Goal: Task Accomplishment & Management: Complete application form

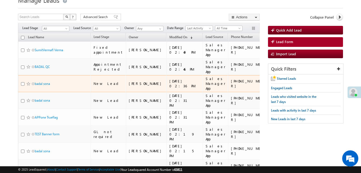
scroll to position [23, 0]
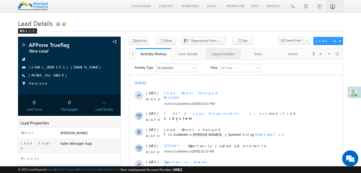
click at [222, 53] on div "Opportunities" at bounding box center [223, 54] width 26 height 6
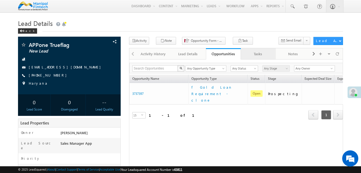
click at [253, 54] on div "Tasks" at bounding box center [258, 54] width 26 height 6
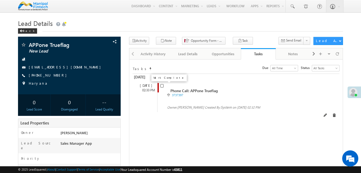
click at [162, 86] on input "checkbox" at bounding box center [161, 85] width 3 height 3
checkbox input "false"
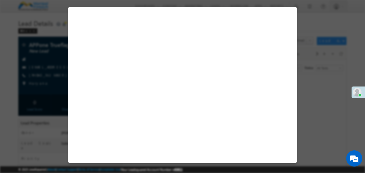
select select "Sales Manager App"
select select "Fresh Lead"
select select "Doorstep"
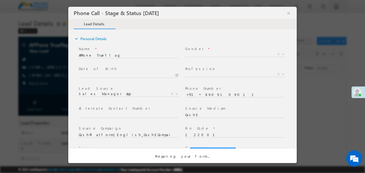
select select "Open"
select select "Fresh Lead"
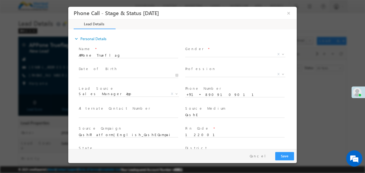
click at [205, 56] on span "X" at bounding box center [235, 54] width 100 height 5
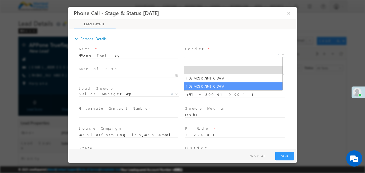
type input "[DATE] 3:12 PM"
select select "[DEMOGRAPHIC_DATA]"
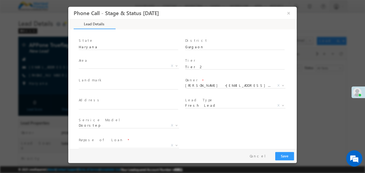
type input "0"
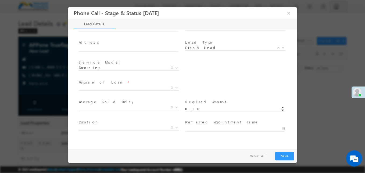
scroll to position [165, 0]
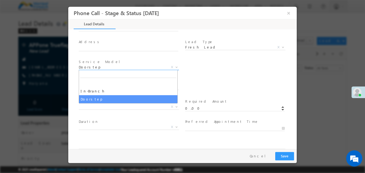
click at [142, 68] on span "Doorstep" at bounding box center [122, 67] width 87 height 5
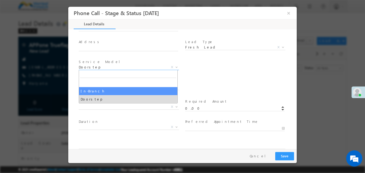
select select "In-Branch"
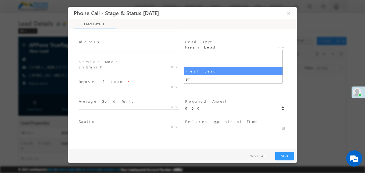
click at [200, 46] on span "Fresh Lead" at bounding box center [228, 47] width 87 height 5
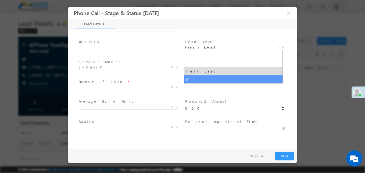
select select "BT"
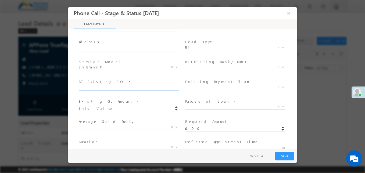
click at [134, 89] on input "text" at bounding box center [128, 87] width 99 height 5
type input "12"
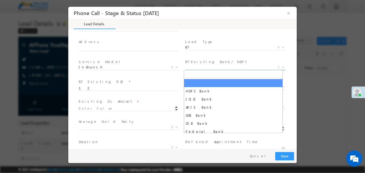
click at [223, 67] on span "X" at bounding box center [235, 67] width 100 height 5
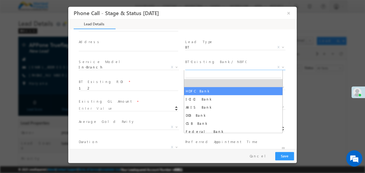
select select "HDFC Bank"
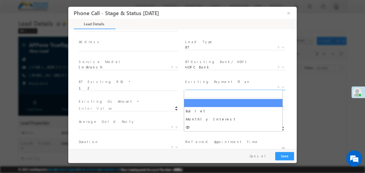
click at [202, 89] on span "X" at bounding box center [235, 86] width 100 height 5
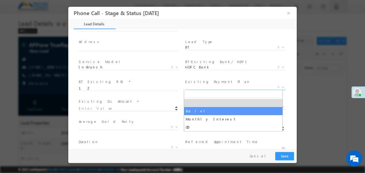
select select "Bullet"
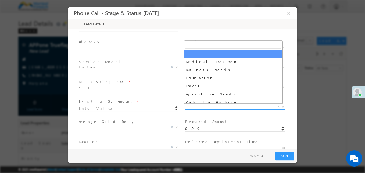
click at [195, 108] on span "X" at bounding box center [235, 106] width 100 height 5
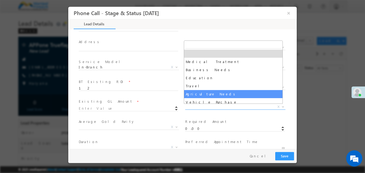
select select "Agriculture Needs"
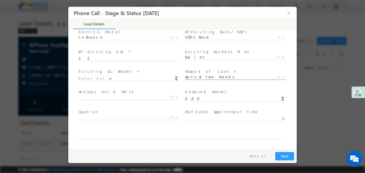
scroll to position [196, 0]
click at [103, 77] on input at bounding box center [128, 77] width 99 height 5
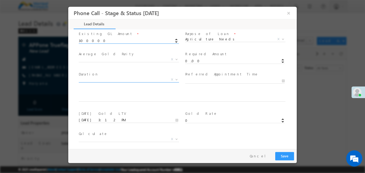
scroll to position [233, 0]
type input "300000.00"
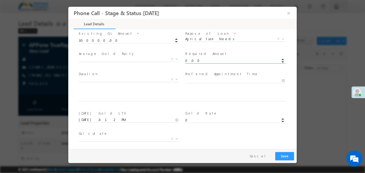
click at [189, 58] on input "0.00" at bounding box center [234, 60] width 99 height 5
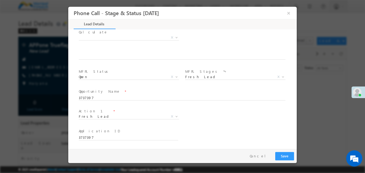
scroll to position [334, 0]
type input "200000.00"
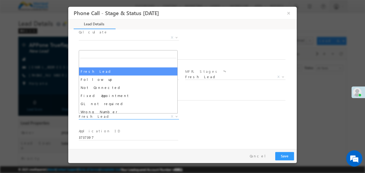
click at [134, 119] on span "Fresh Lead Follow up Not Connected Fixed Appointment GL not required Wrong Numb…" at bounding box center [131, 117] width 104 height 6
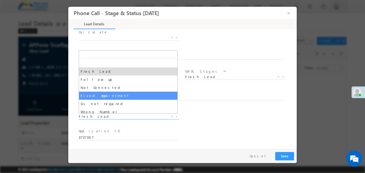
select select "Fixed Appointment"
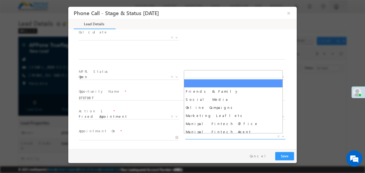
click at [202, 138] on span "X" at bounding box center [235, 136] width 100 height 5
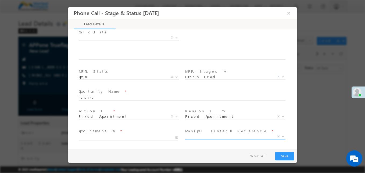
click at [202, 138] on span "X" at bounding box center [235, 136] width 100 height 5
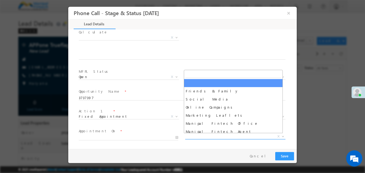
click at [202, 138] on span "X" at bounding box center [235, 136] width 100 height 5
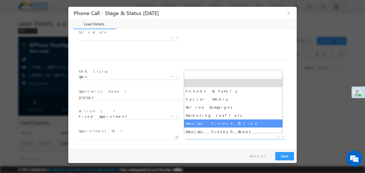
select select "Manipal Fintech Office"
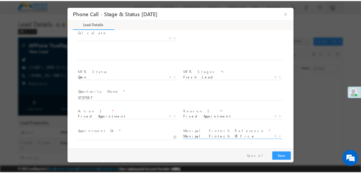
scroll to position [374, 0]
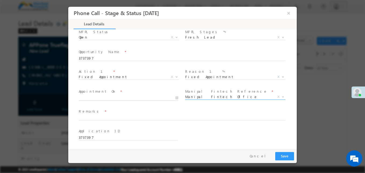
type input "[DATE] 3:13 PM"
type input "13"
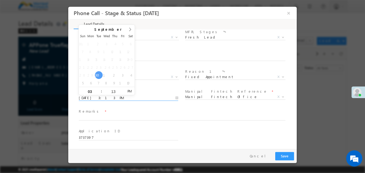
click at [113, 96] on input "[DATE] 3:13 PM" at bounding box center [128, 97] width 99 height 5
type input "[DATE] 4:13 PM"
type input "04"
click at [99, 90] on span at bounding box center [99, 89] width 4 height 4
click at [107, 111] on span "Remarks *" at bounding box center [179, 111] width 201 height 6
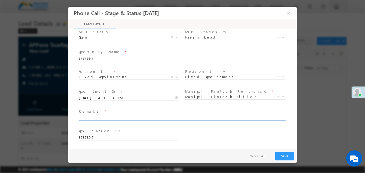
click at [95, 118] on input "text" at bounding box center [182, 117] width 207 height 5
type input "jbjb"
click at [286, 158] on button "Save" at bounding box center [284, 156] width 19 height 8
